Goal: Task Accomplishment & Management: Use online tool/utility

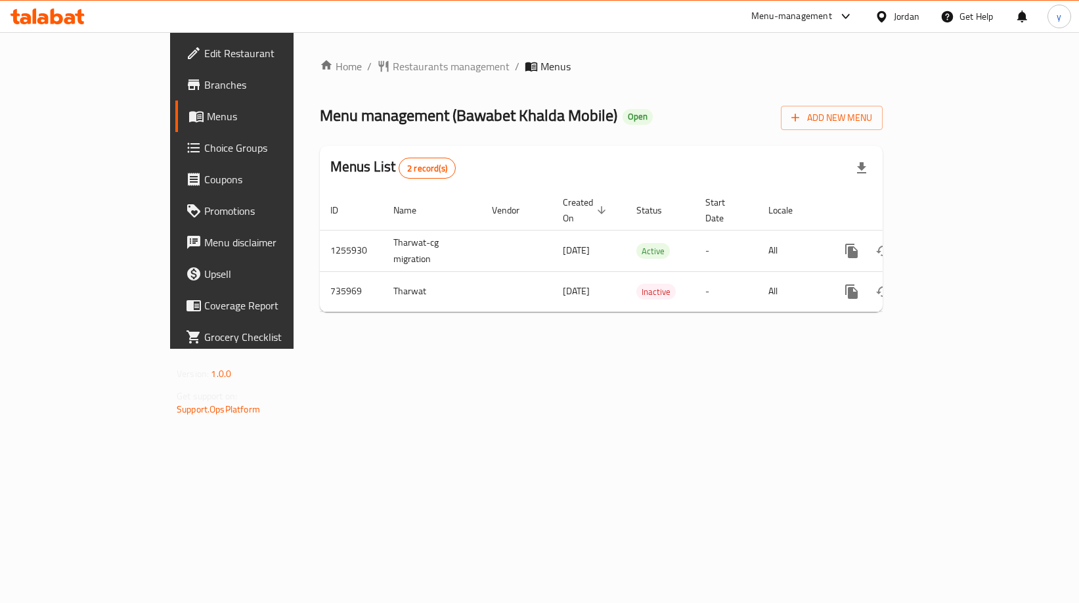
click at [204, 154] on span "Choice Groups" at bounding box center [271, 148] width 135 height 16
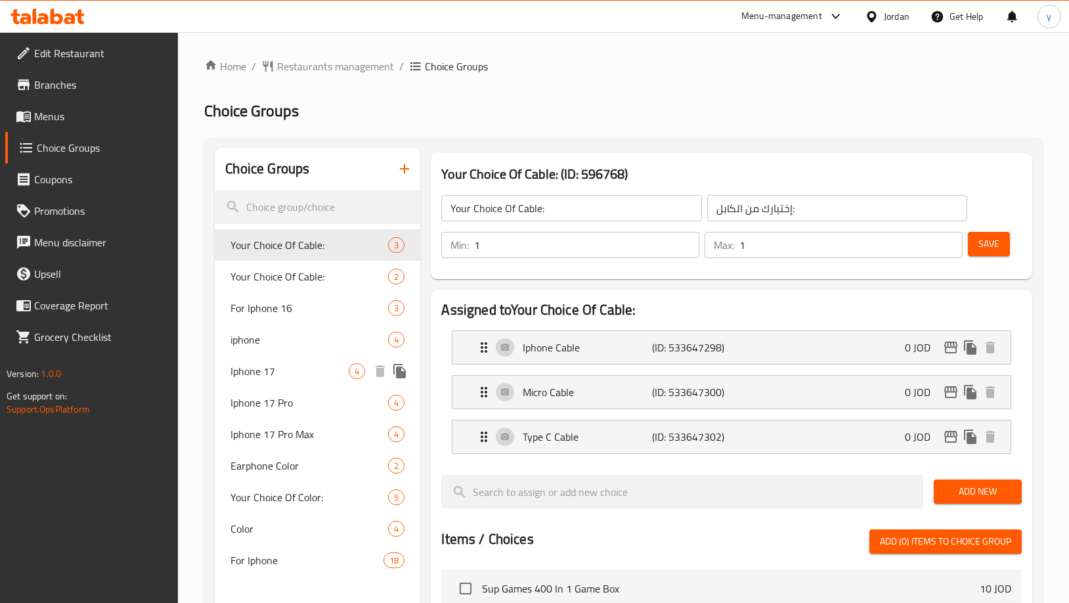
click at [267, 376] on span "Iphone 17" at bounding box center [290, 371] width 118 height 16
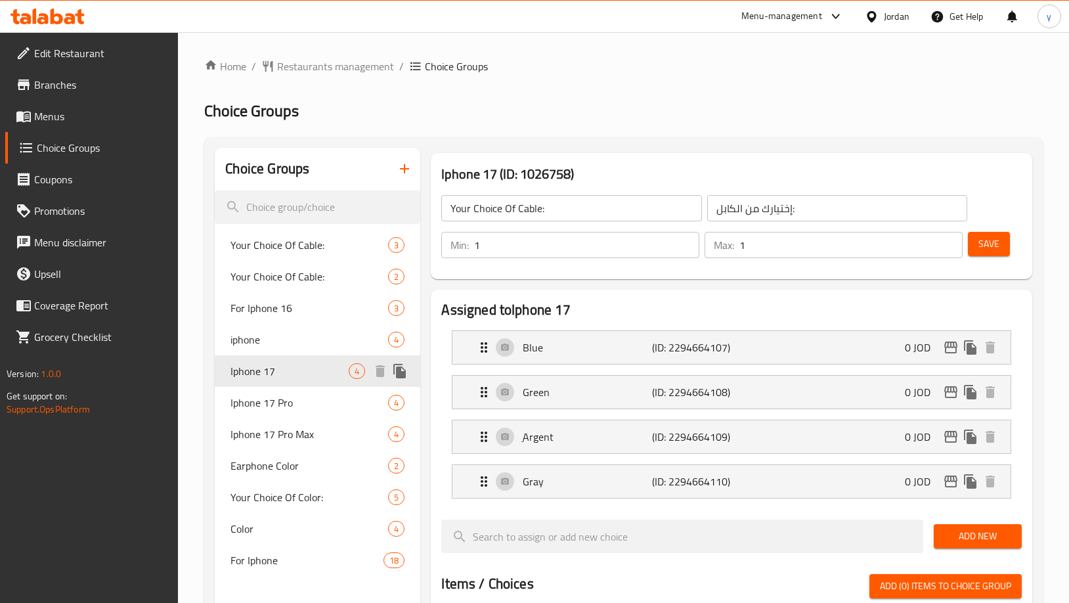
type input "Iphone 17"
type input "ايفون 17"
click at [661, 114] on h2 "Choice Groups" at bounding box center [623, 111] width 839 height 21
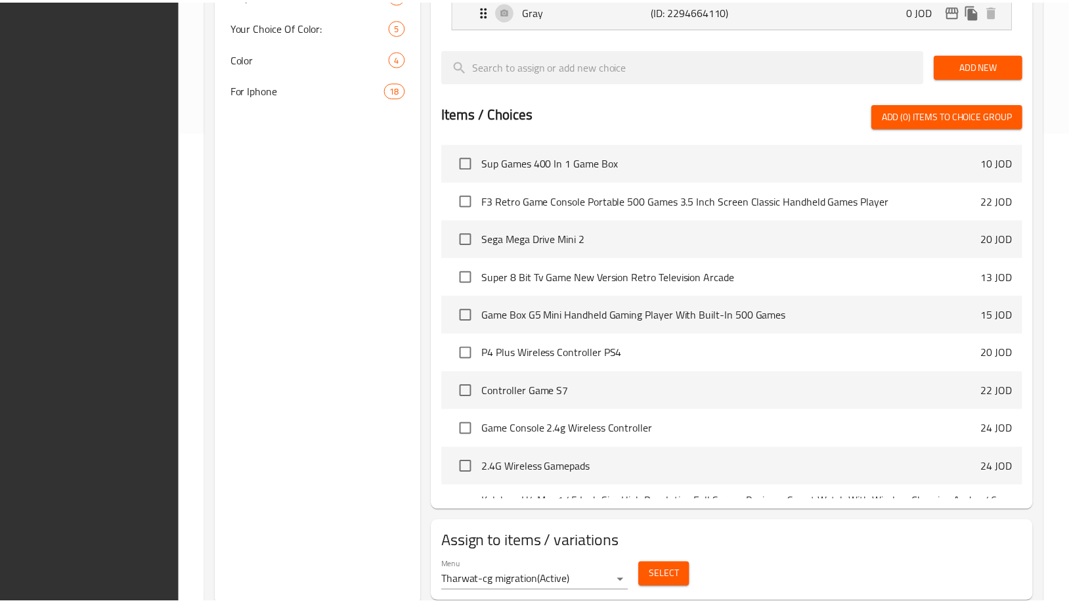
scroll to position [512, 0]
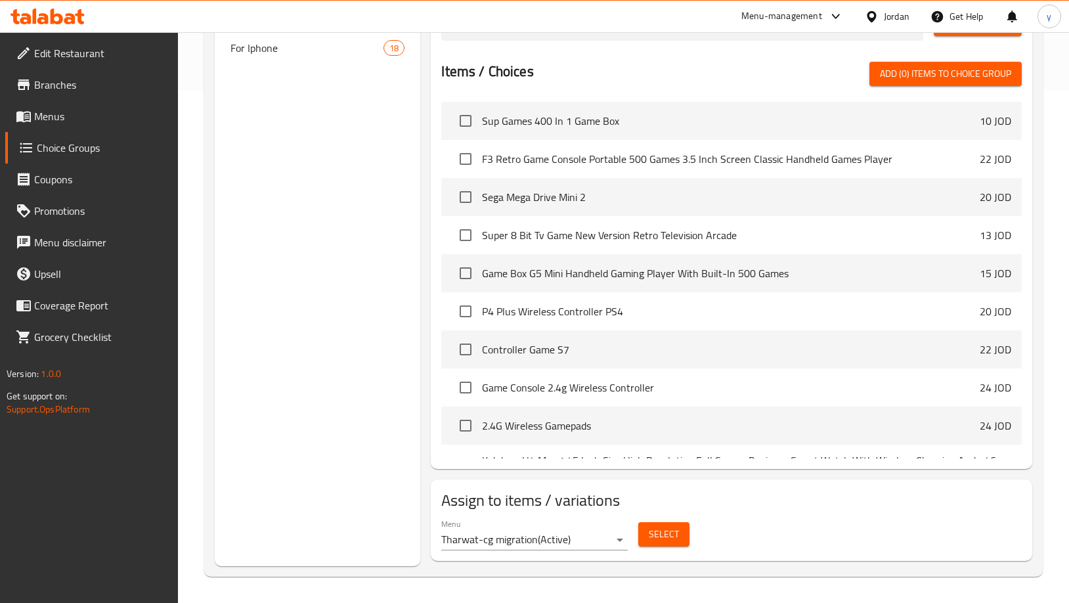
click at [287, 277] on div "Choice Groups Your Choice Of Cable: 3 Your Choice Of Cable: 2 For Iphone 16 3 i…" at bounding box center [318, 100] width 206 height 931
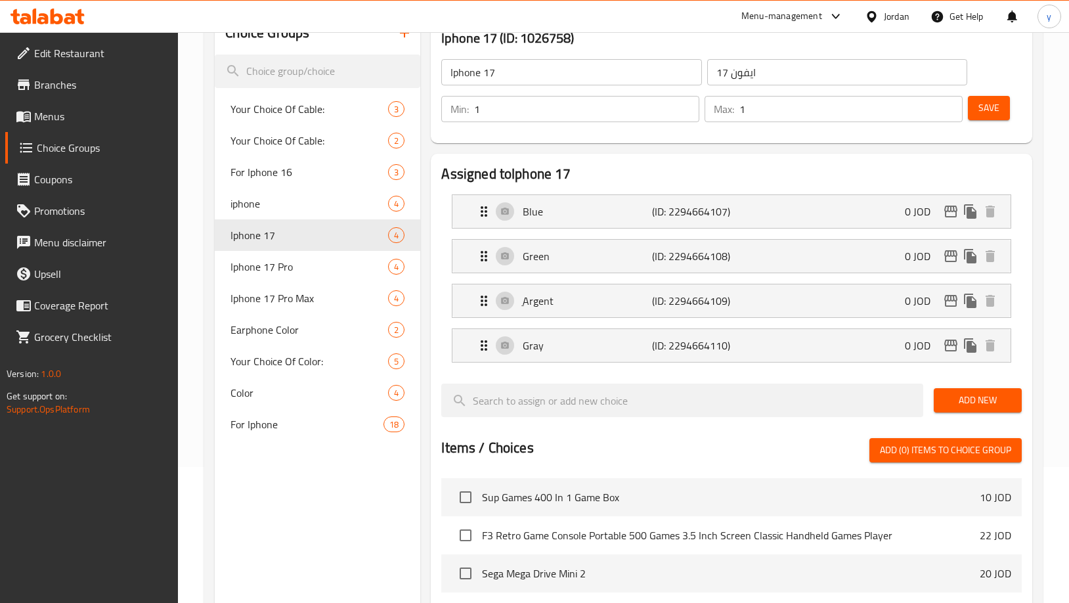
scroll to position [53, 0]
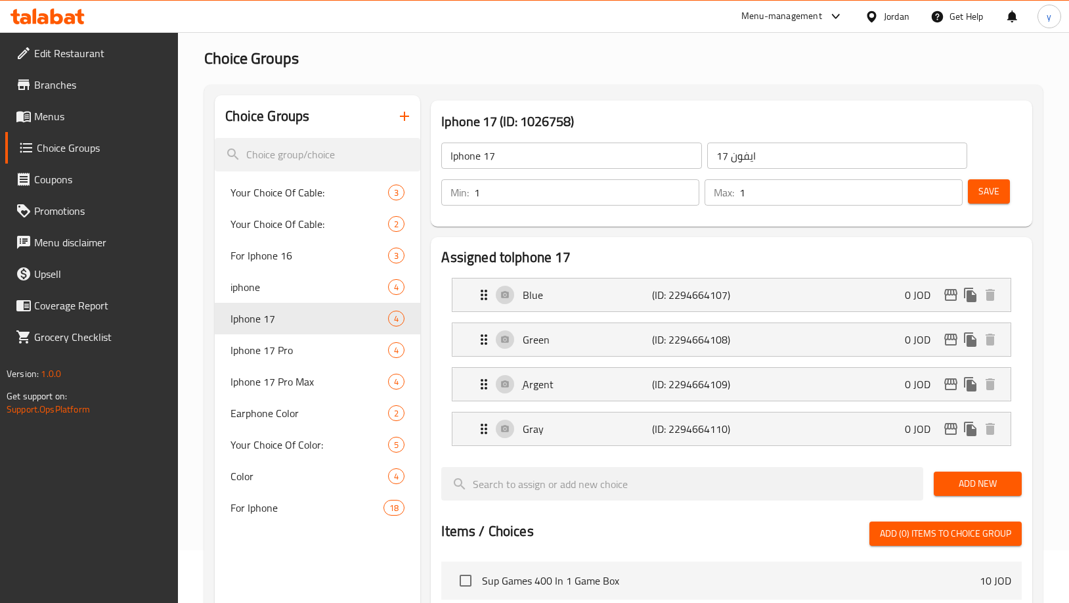
click at [716, 250] on h2 "Assigned to Iphone 17" at bounding box center [731, 258] width 580 height 20
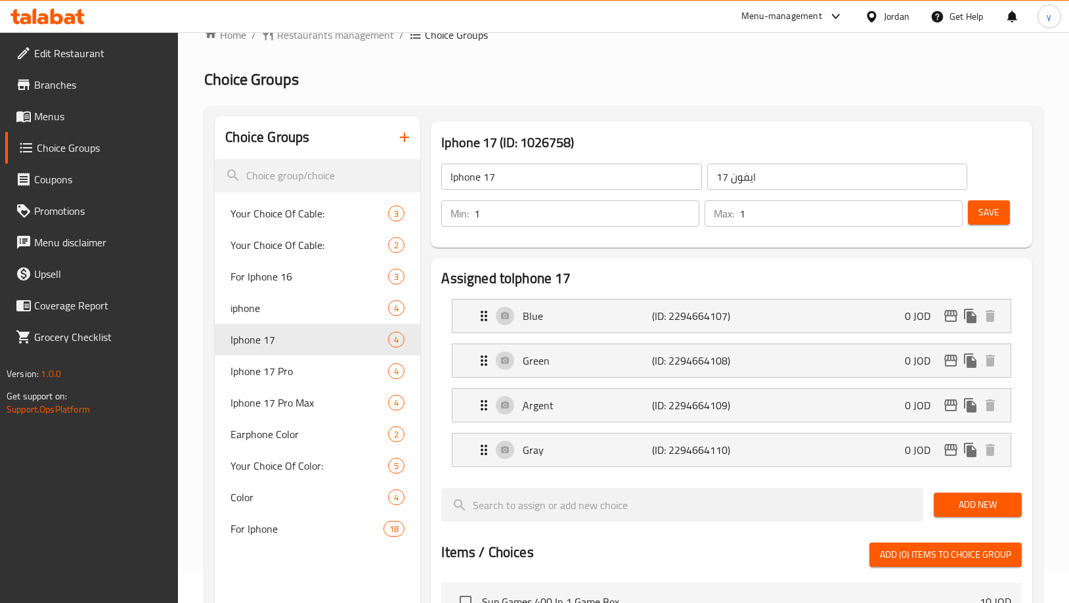
scroll to position [0, 0]
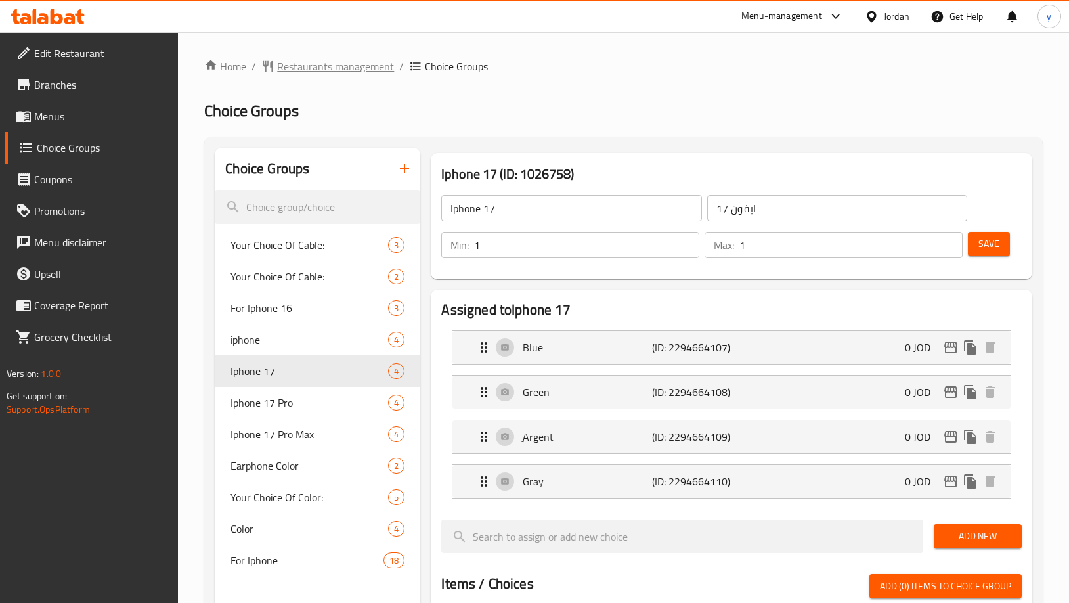
click at [311, 64] on span "Restaurants management" at bounding box center [335, 66] width 117 height 16
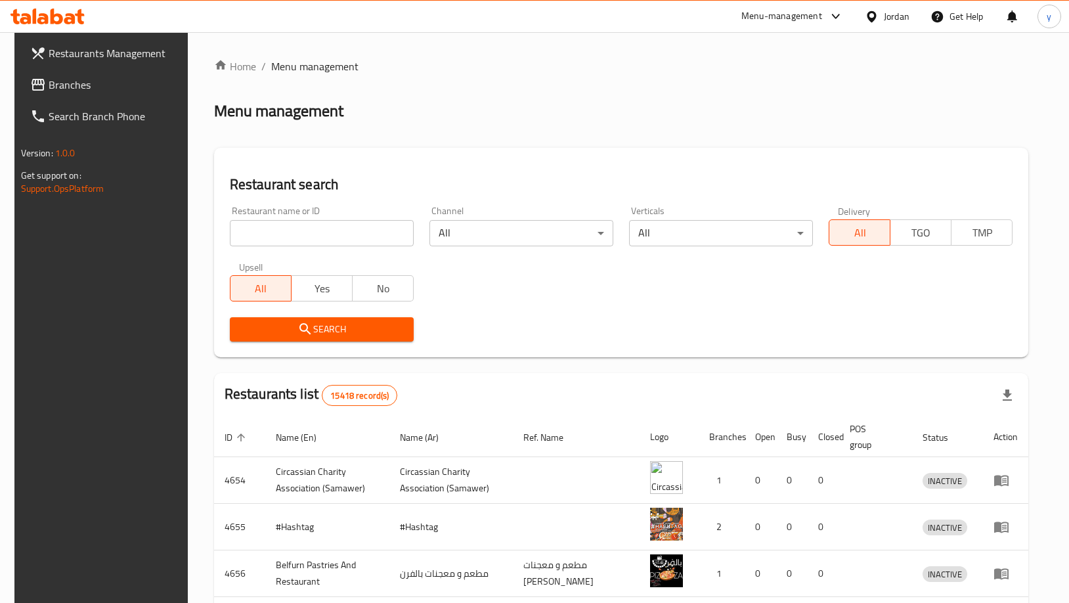
click at [85, 93] on link "Branches" at bounding box center [106, 85] width 173 height 32
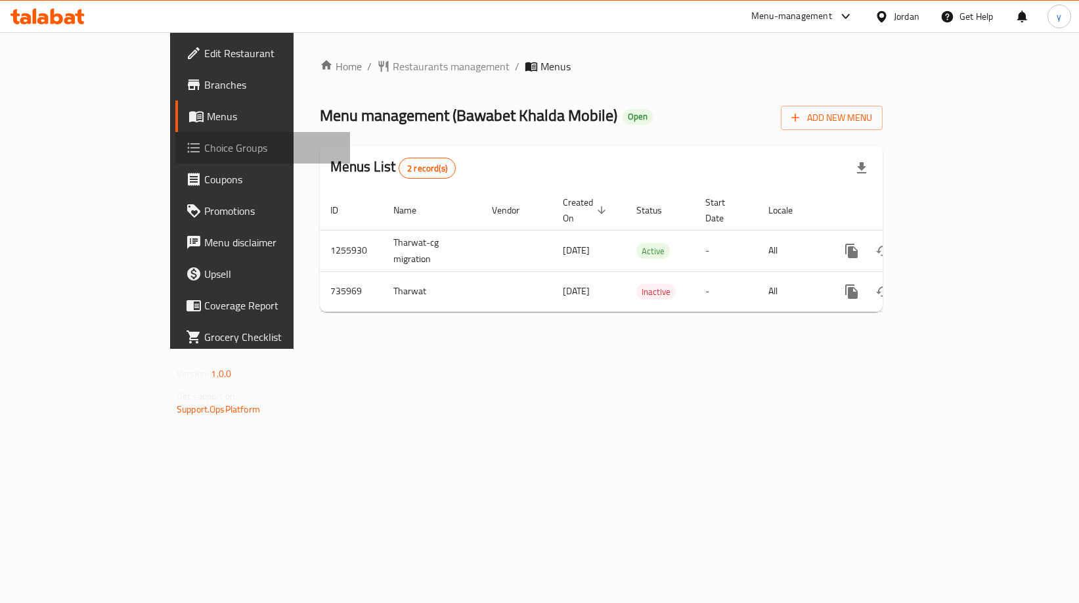
click at [175, 144] on link "Choice Groups" at bounding box center [262, 148] width 175 height 32
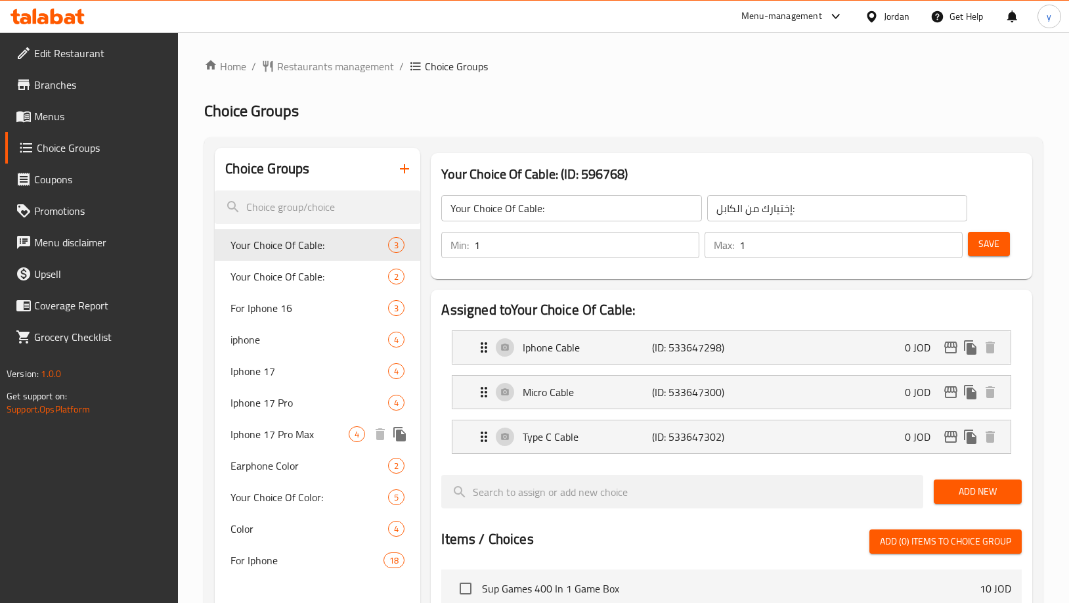
click at [310, 436] on span "Iphone 17 Pro Max" at bounding box center [290, 434] width 118 height 16
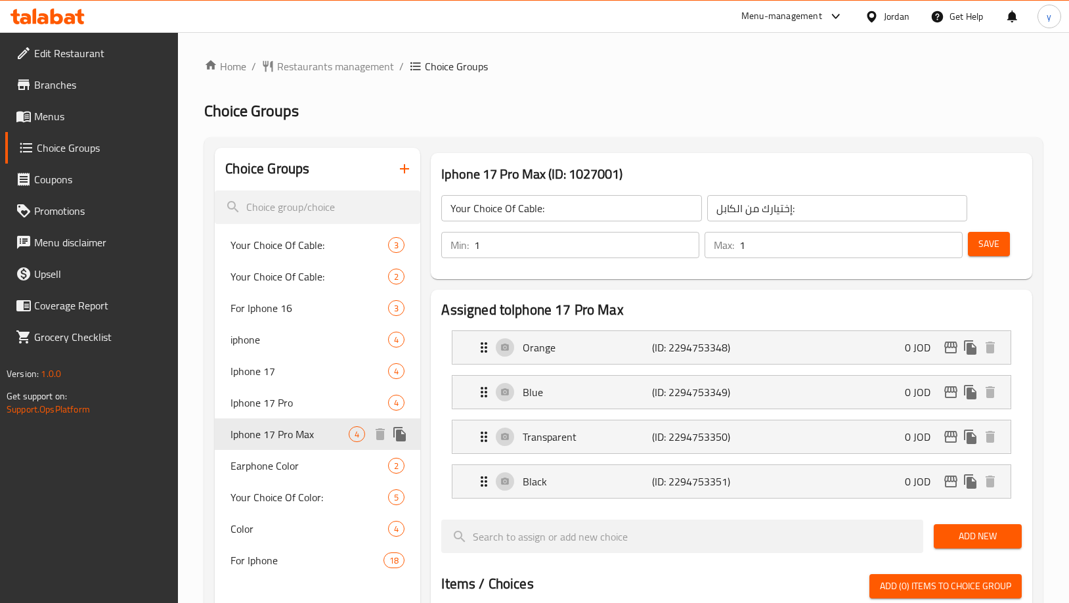
type input "Iphone 17 Pro Max"
type input "ايفون 17 برو ماكس"
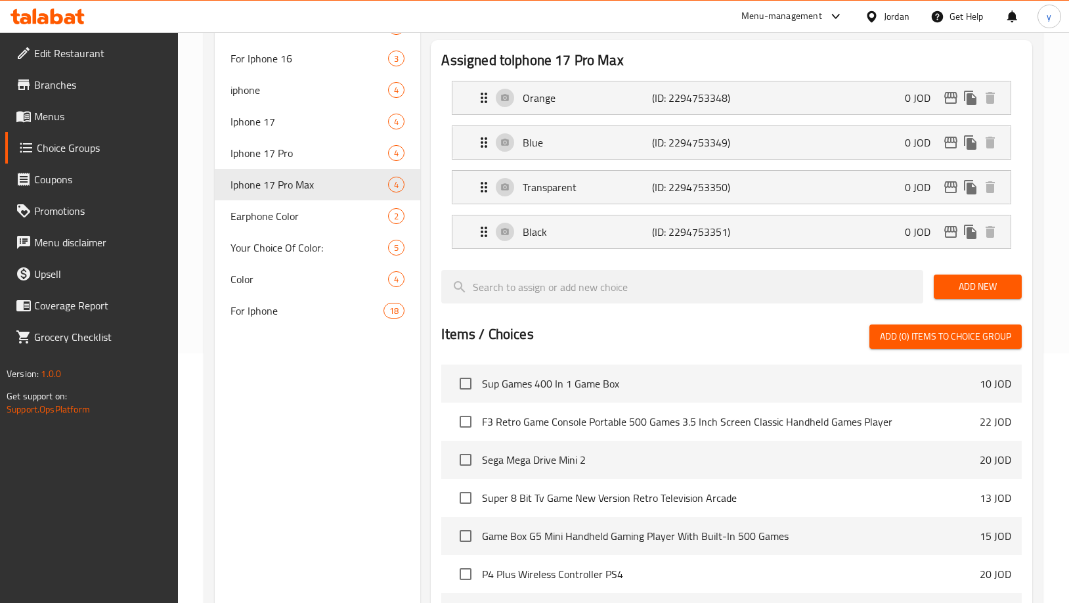
scroll to position [118, 0]
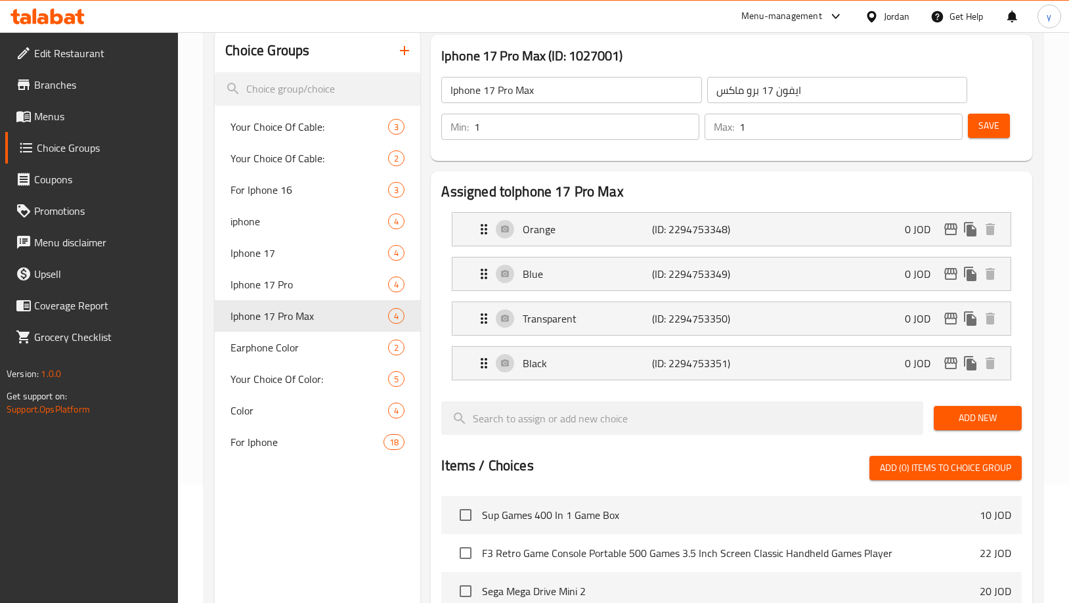
click at [713, 159] on div "Iphone 17 Pro Max (ID: 1027001) Iphone 17 Pro Max ​ ايفون 17 برو ماكس ​ Min: 1 …" at bounding box center [731, 98] width 601 height 126
